Goal: Task Accomplishment & Management: Manage account settings

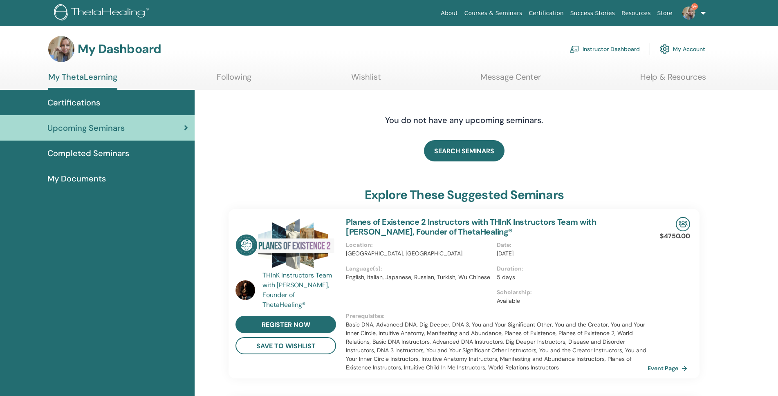
click at [596, 50] on link "Instructor Dashboard" at bounding box center [604, 49] width 70 height 18
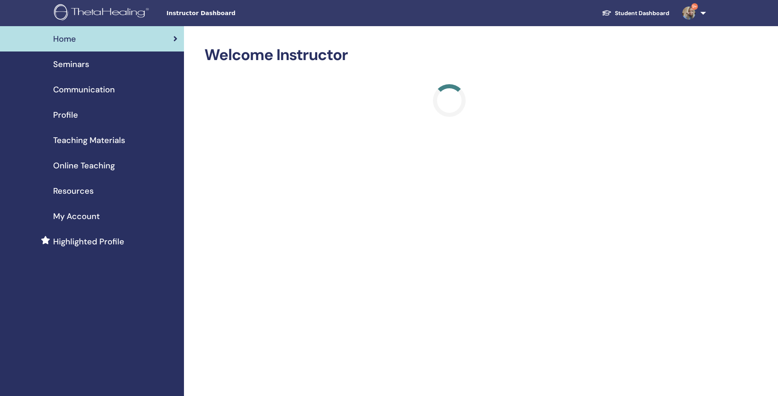
click at [77, 65] on span "Seminars" at bounding box center [71, 64] width 36 height 12
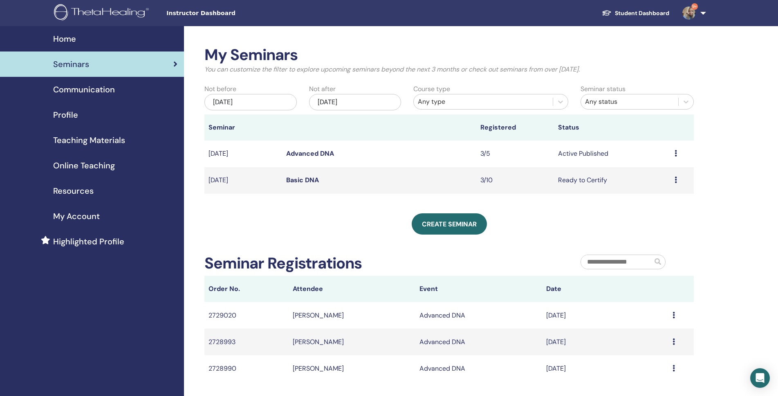
click at [313, 152] on link "Advanced DNA" at bounding box center [310, 153] width 48 height 9
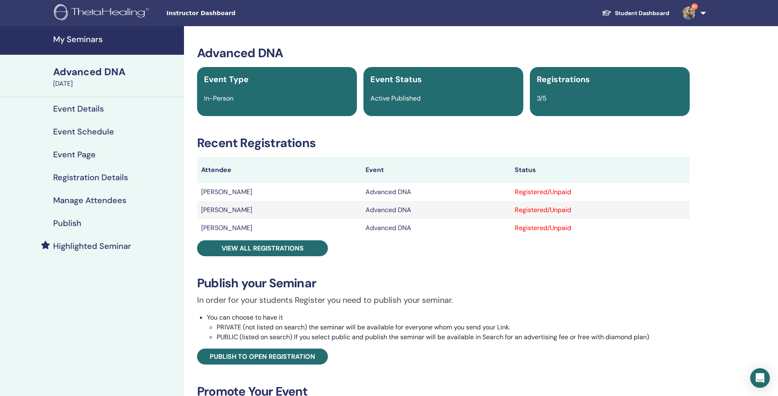
click at [571, 190] on div "Registered/Unpaid" at bounding box center [600, 192] width 171 height 10
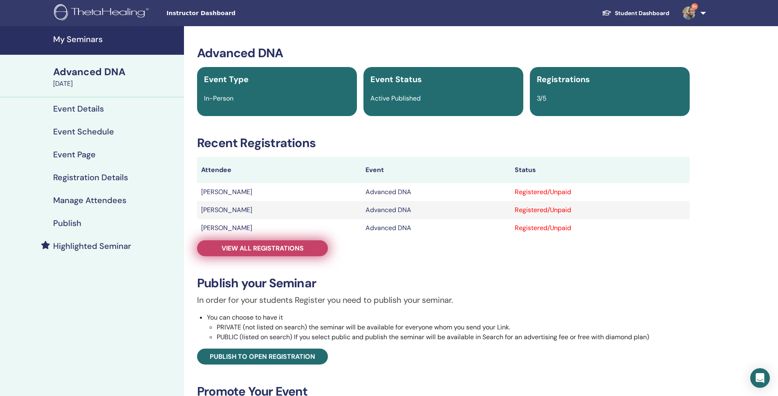
click at [250, 246] on span "View all registrations" at bounding box center [263, 248] width 82 height 9
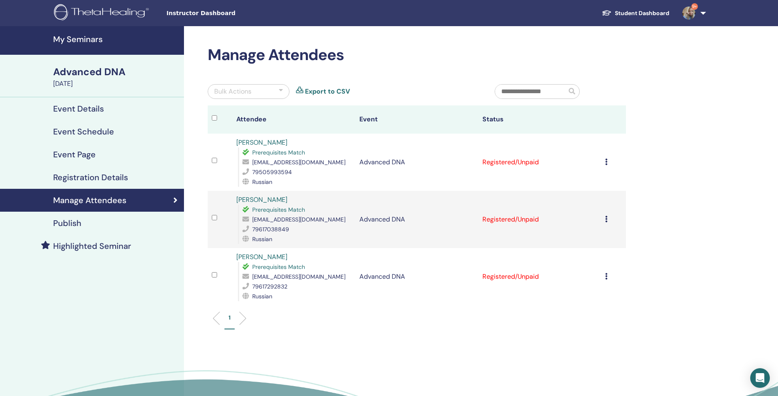
click at [499, 159] on td "Registered/Unpaid" at bounding box center [539, 162] width 123 height 57
click at [605, 163] on icon at bounding box center [606, 162] width 2 height 7
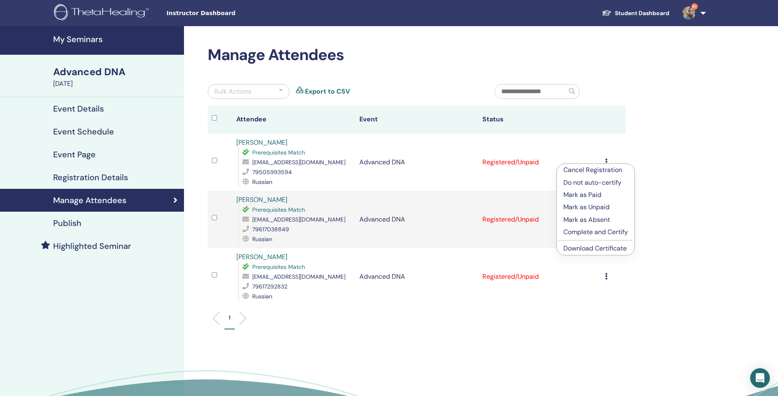
click at [589, 193] on p "Mark as Paid" at bounding box center [595, 195] width 65 height 10
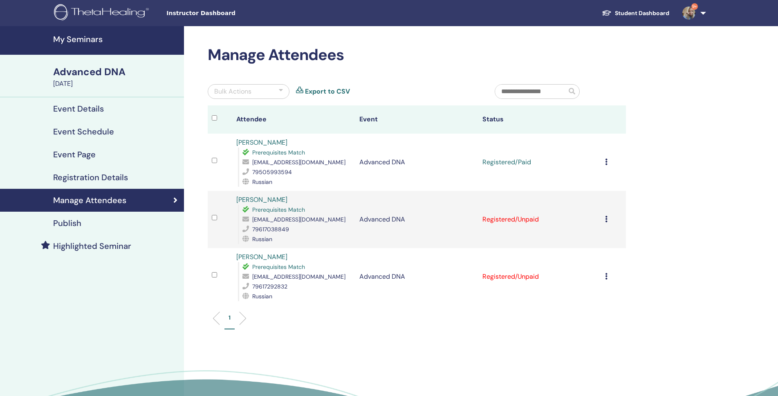
click at [609, 221] on div "Cancel Registration Do not auto-certify Mark as Paid Mark as Unpaid Mark as Abs…" at bounding box center [613, 220] width 16 height 10
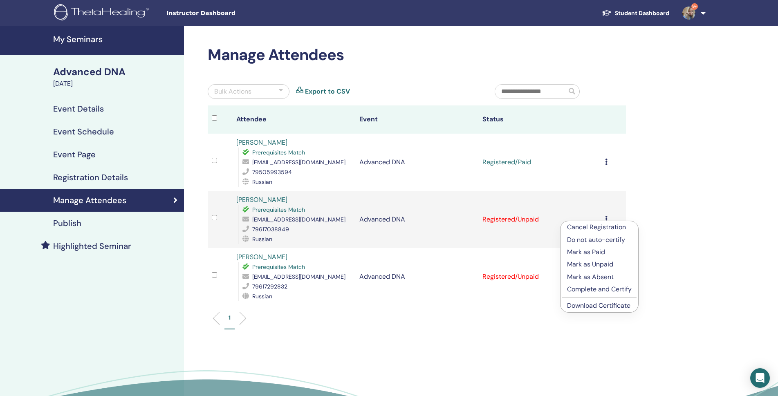
click at [593, 253] on p "Mark as Paid" at bounding box center [599, 252] width 65 height 10
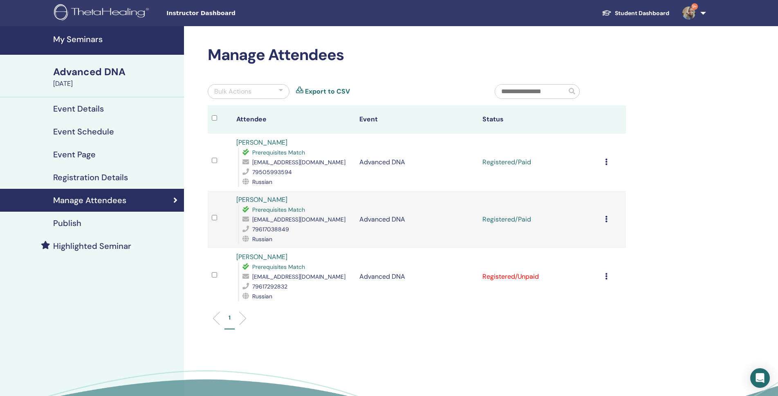
click at [606, 273] on icon at bounding box center [606, 276] width 2 height 7
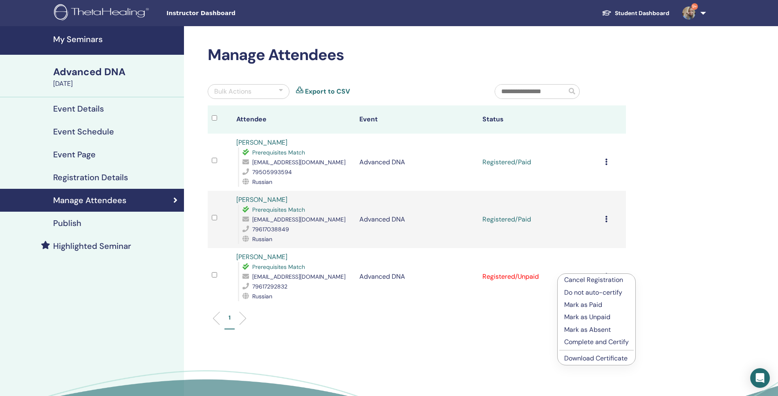
click at [591, 302] on p "Mark as Paid" at bounding box center [596, 305] width 65 height 10
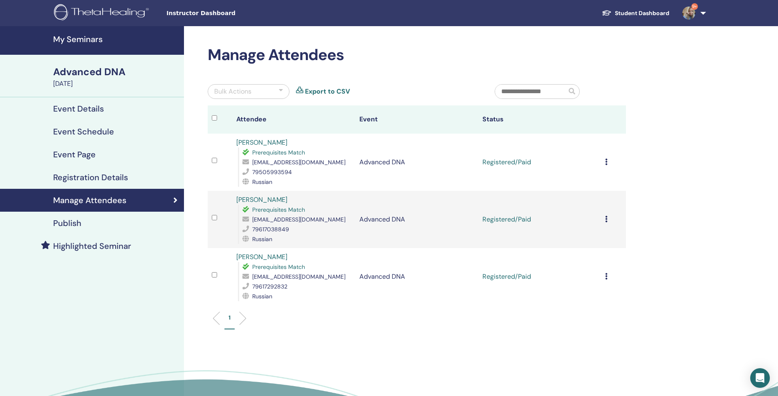
click at [606, 158] on div "Cancel Registration Do not auto-certify Mark as Paid Mark as Unpaid Mark as Abs…" at bounding box center [613, 162] width 16 height 10
click at [611, 227] on p "Complete and Certify" at bounding box center [596, 227] width 65 height 10
click at [607, 219] on icon at bounding box center [606, 219] width 2 height 7
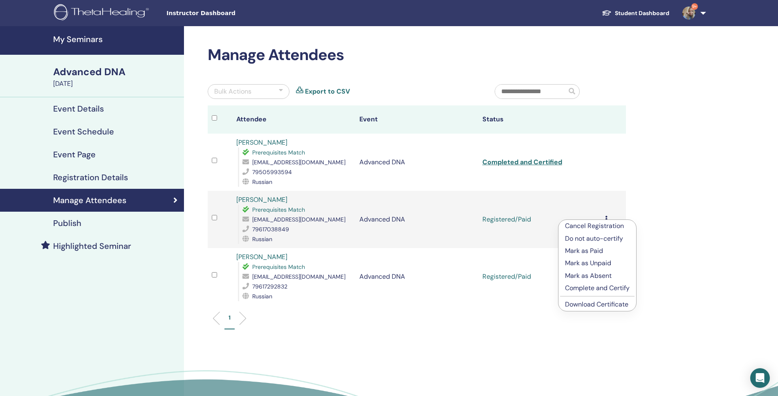
click at [605, 285] on p "Complete and Certify" at bounding box center [597, 288] width 65 height 10
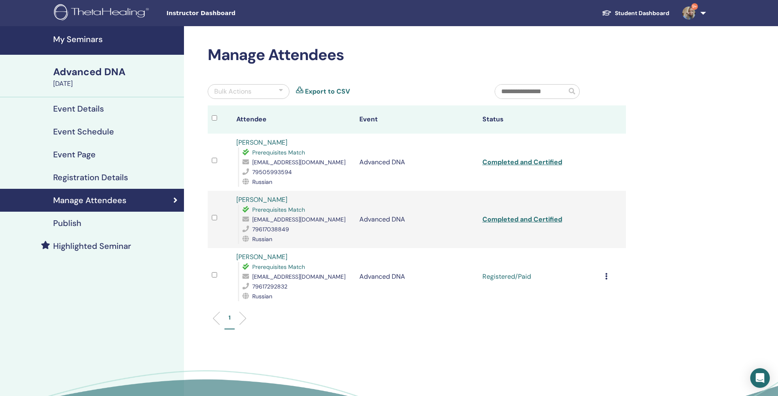
click at [604, 276] on td "Cancel Registration Do not auto-certify Mark as Paid Mark as Unpaid Mark as Abs…" at bounding box center [613, 276] width 25 height 57
click at [604, 273] on td "Cancel Registration Do not auto-certify Mark as Paid Mark as Unpaid Mark as Abs…" at bounding box center [613, 276] width 25 height 57
click at [606, 275] on icon at bounding box center [606, 276] width 2 height 7
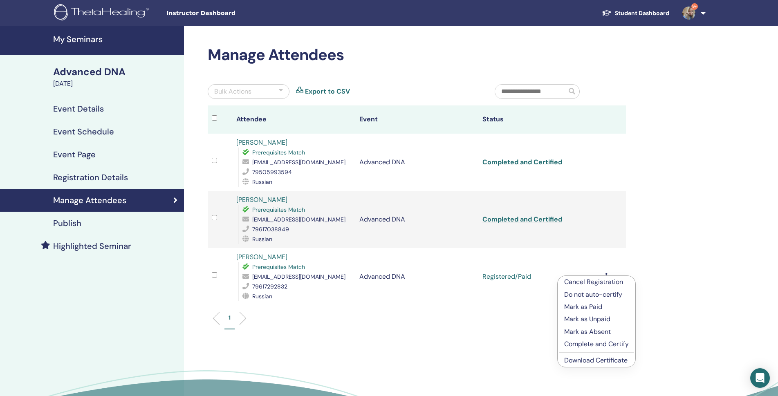
click at [575, 345] on p "Complete and Certify" at bounding box center [596, 344] width 65 height 10
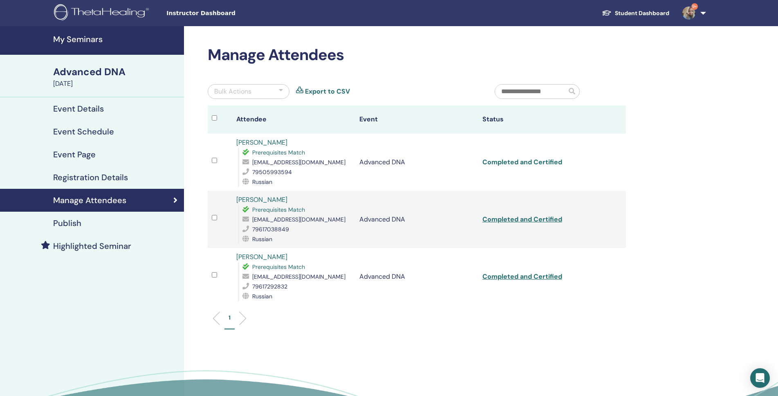
click at [521, 161] on link "Completed and Certified" at bounding box center [522, 162] width 80 height 9
click at [536, 219] on link "Completed and Certified" at bounding box center [522, 219] width 80 height 9
click at [517, 275] on link "Completed and Certified" at bounding box center [522, 276] width 80 height 9
